Goal: Task Accomplishment & Management: Manage account settings

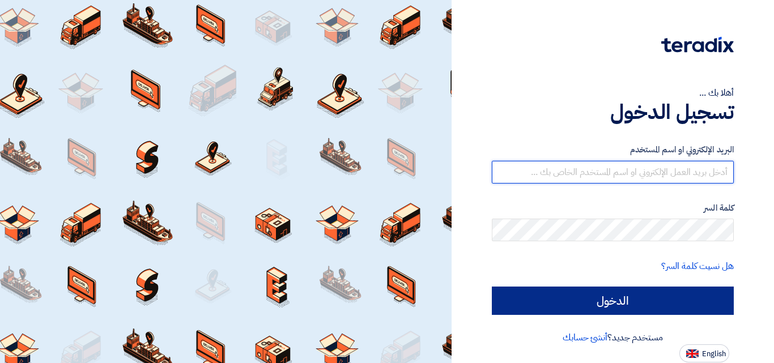
type input "[EMAIL_ADDRESS][DOMAIN_NAME]"
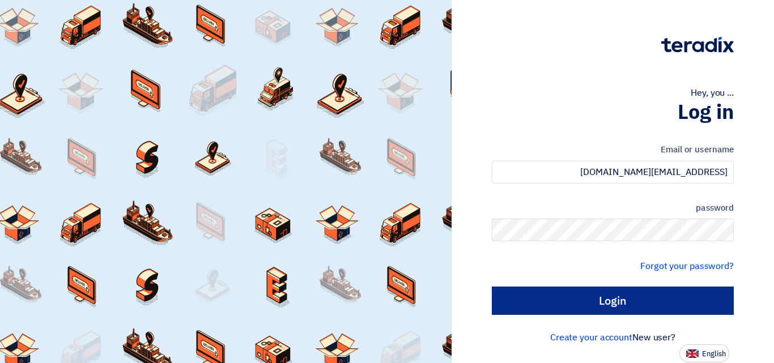
click at [565, 307] on input "Login" at bounding box center [613, 301] width 242 height 28
type input "Sign in"
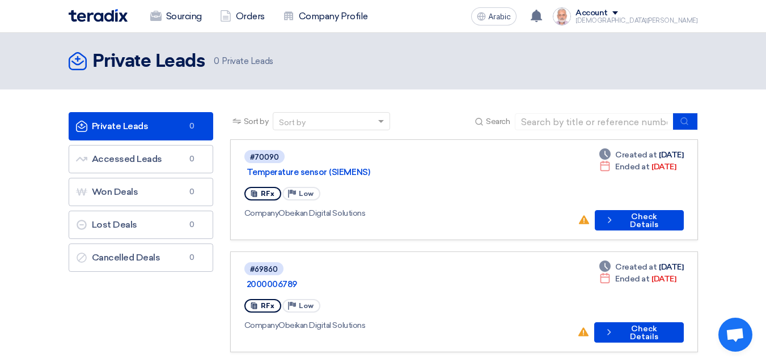
click at [415, 88] on header "Private Leads Private Leads 0 Private Leads" at bounding box center [383, 61] width 766 height 57
click at [321, 45] on header "Private Leads Private Leads 0 Private Leads" at bounding box center [383, 61] width 766 height 57
click at [379, 35] on header "Private Leads Private Leads 0 Private Leads" at bounding box center [383, 61] width 766 height 57
